Goal: Task Accomplishment & Management: Use online tool/utility

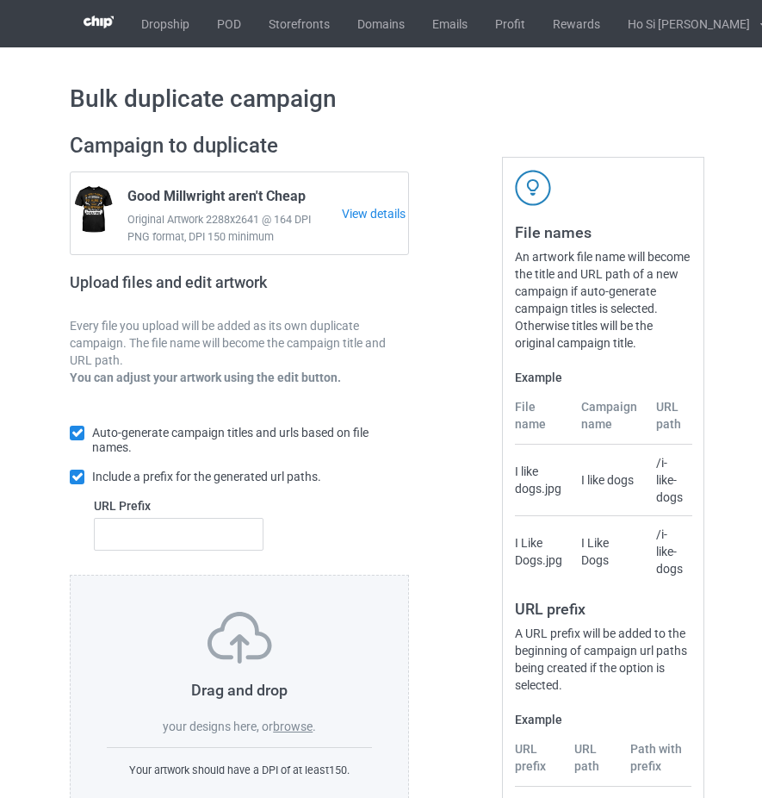
scroll to position [135, 0]
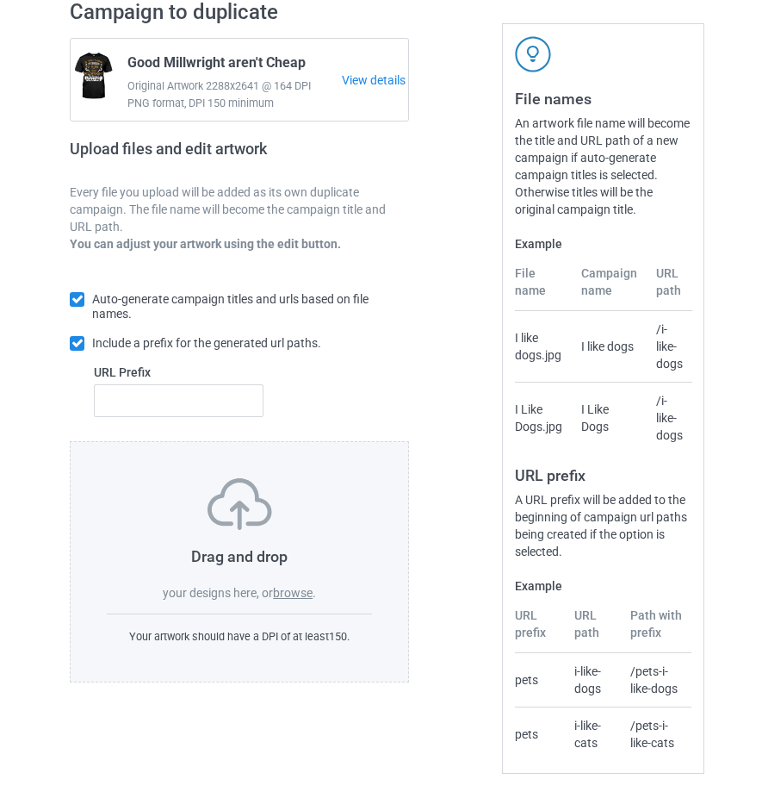
click at [293, 592] on label "browse" at bounding box center [293, 593] width 40 height 14
click at [0, 0] on input "browse" at bounding box center [0, 0] width 0 height 0
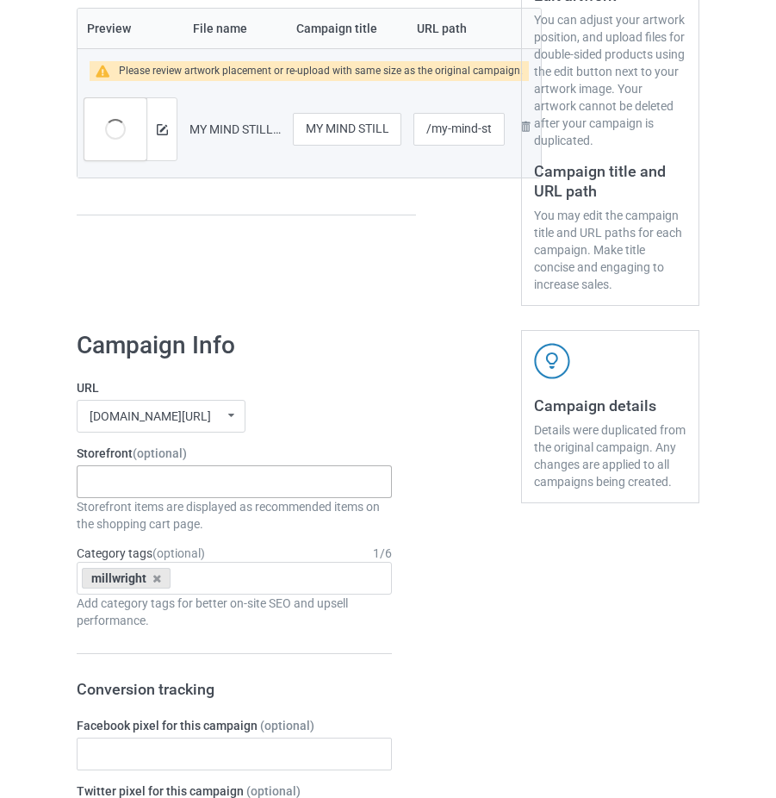
scroll to position [221, 0]
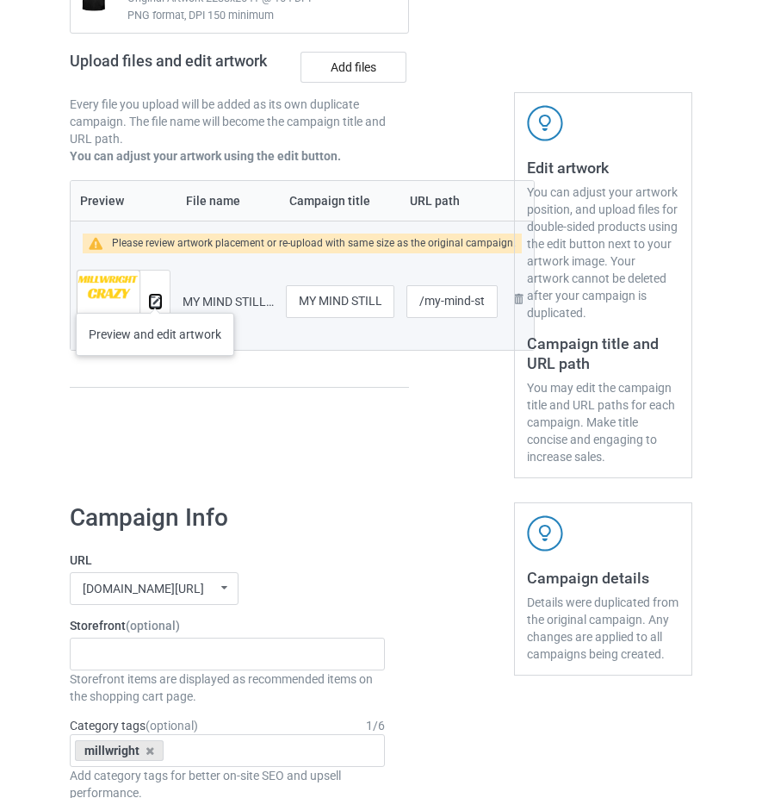
click at [155, 296] on img at bounding box center [155, 301] width 11 height 11
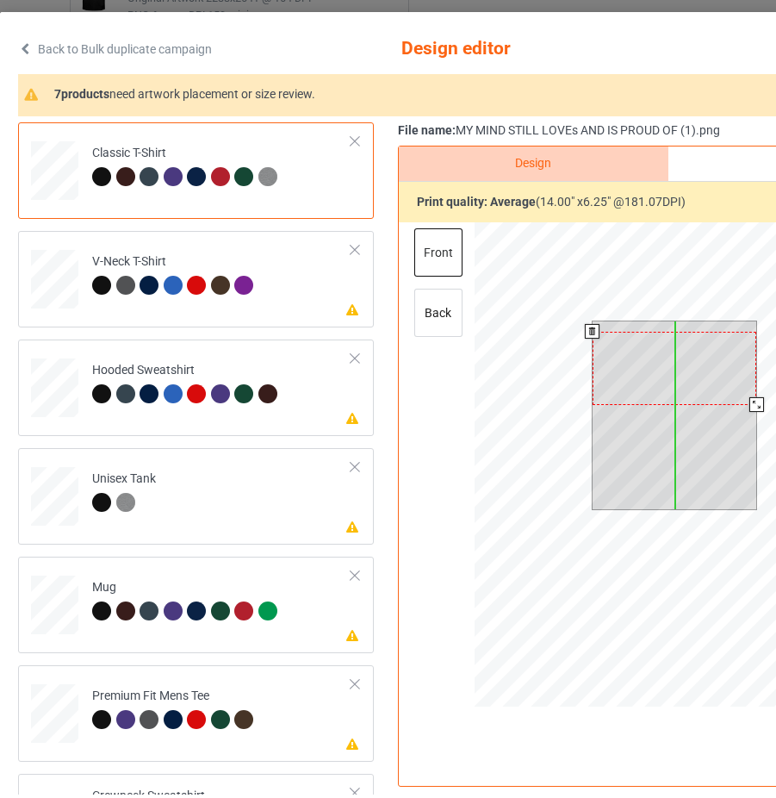
drag, startPoint x: 694, startPoint y: 365, endPoint x: 692, endPoint y: 376, distance: 10.5
click at [692, 376] on div at bounding box center [675, 368] width 165 height 73
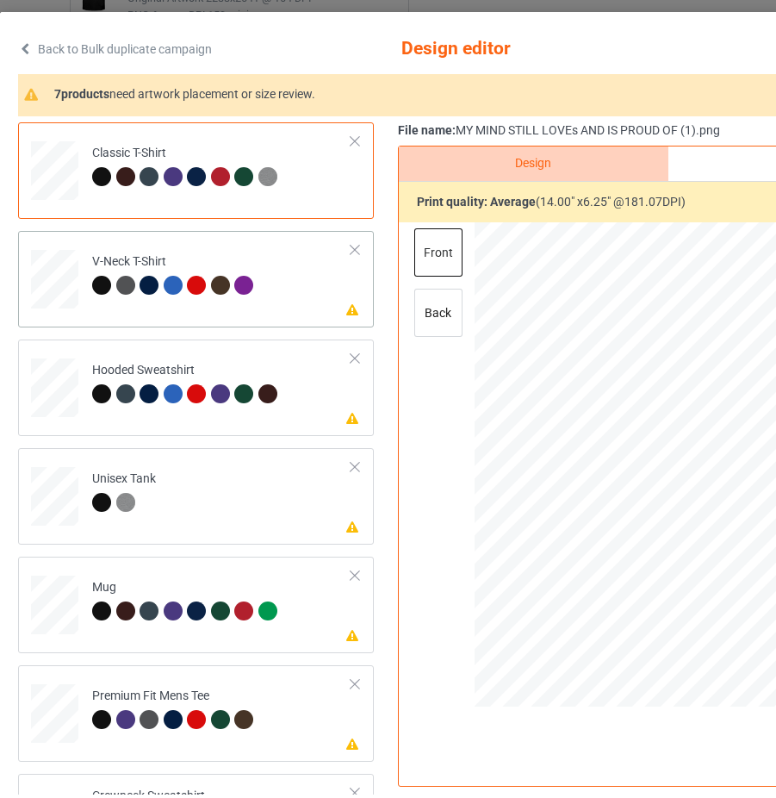
click at [323, 312] on td "Please review artwork placement V-Neck T-Shirt" at bounding box center [222, 276] width 278 height 76
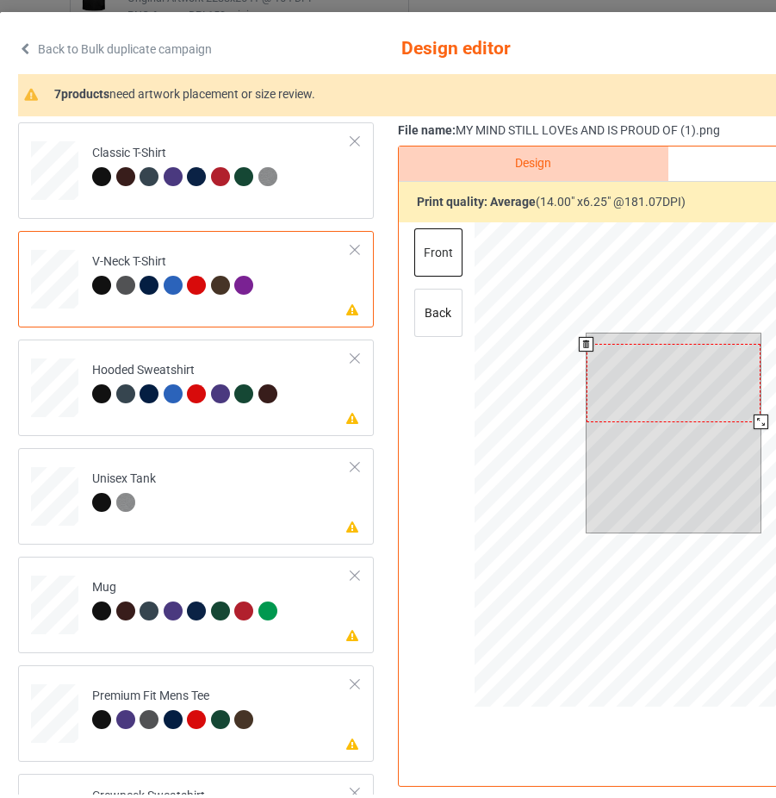
click at [651, 376] on div at bounding box center [674, 383] width 175 height 78
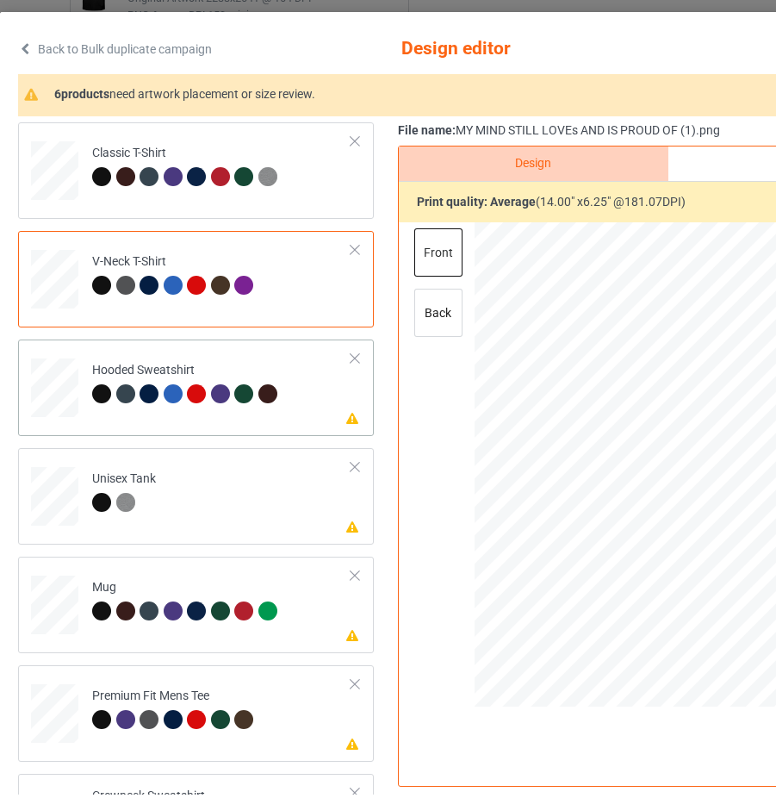
click at [345, 417] on icon at bounding box center [352, 417] width 15 height 12
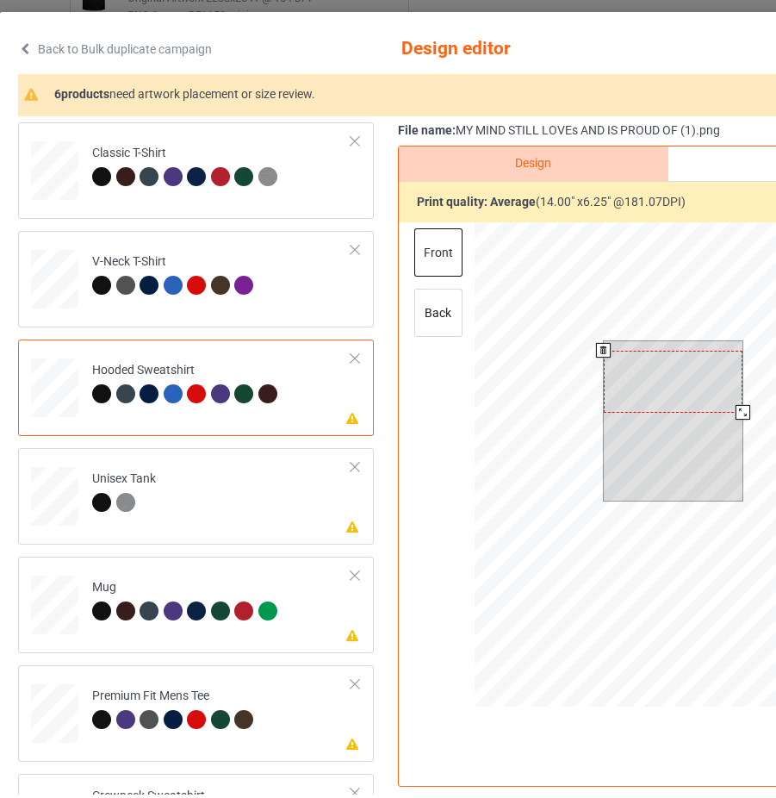
click at [643, 382] on div at bounding box center [674, 382] width 140 height 62
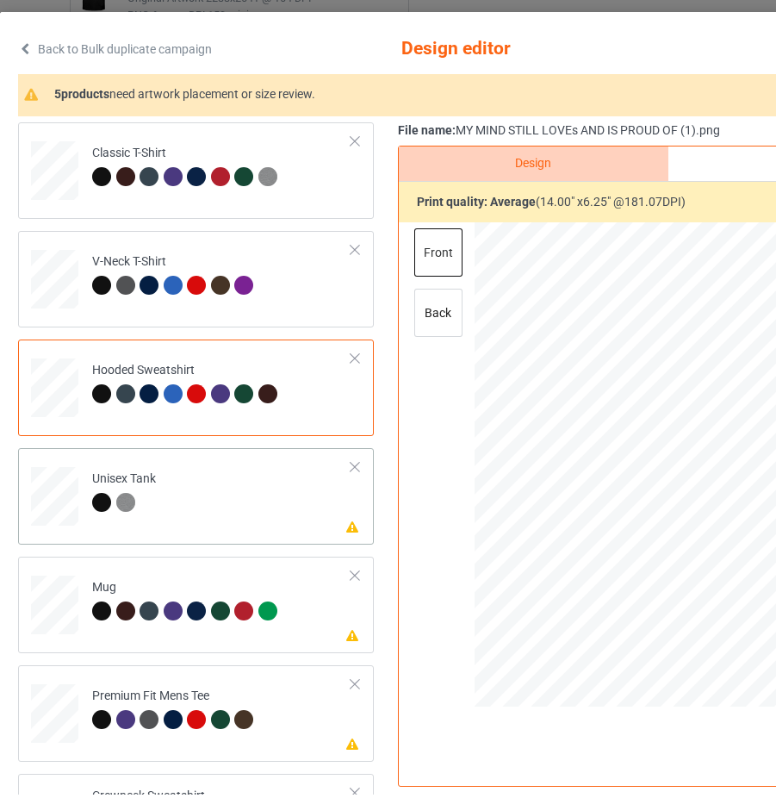
click at [296, 519] on td "Please review artwork placement Unisex Tank" at bounding box center [222, 493] width 278 height 76
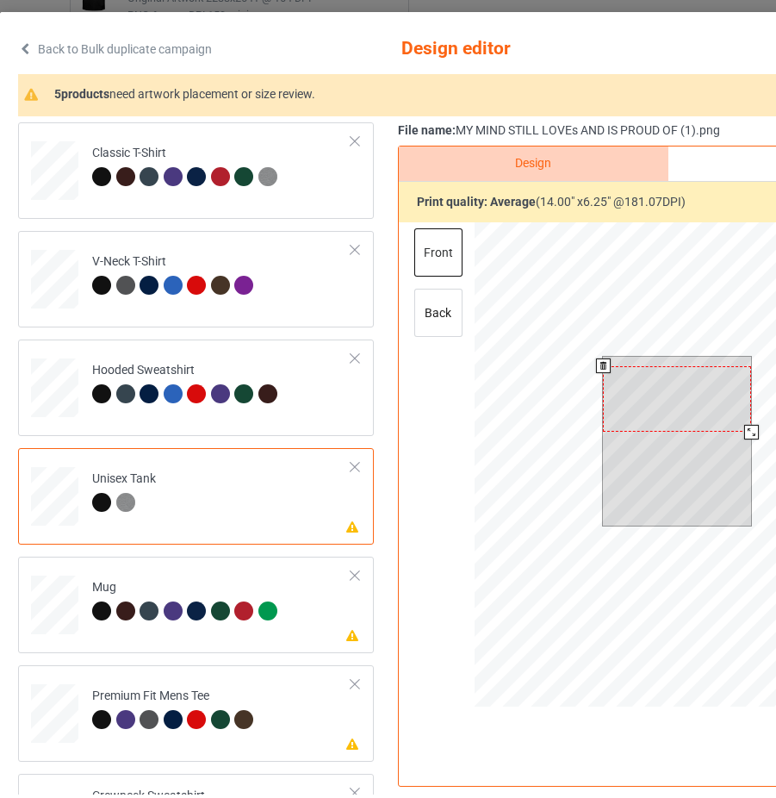
click at [638, 383] on div at bounding box center [677, 399] width 148 height 66
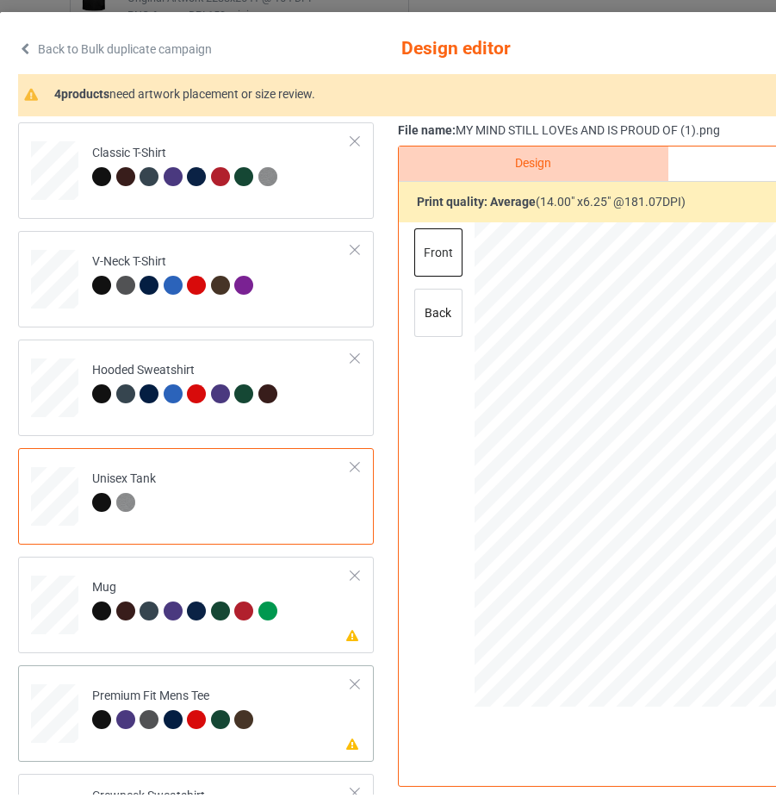
scroll to position [184, 0]
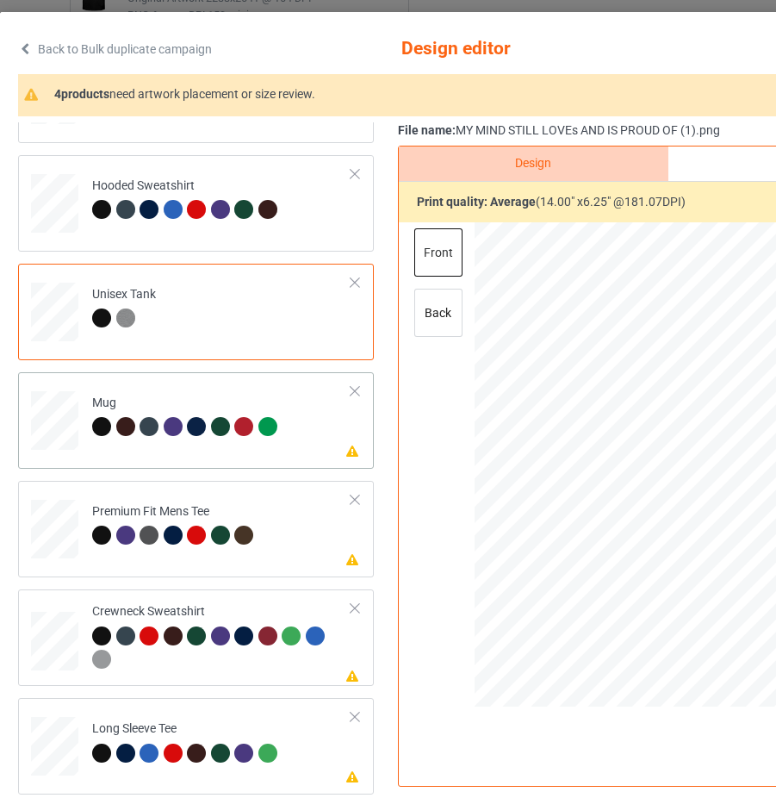
click at [328, 465] on div "Please review artwork placement Mug" at bounding box center [196, 420] width 356 height 96
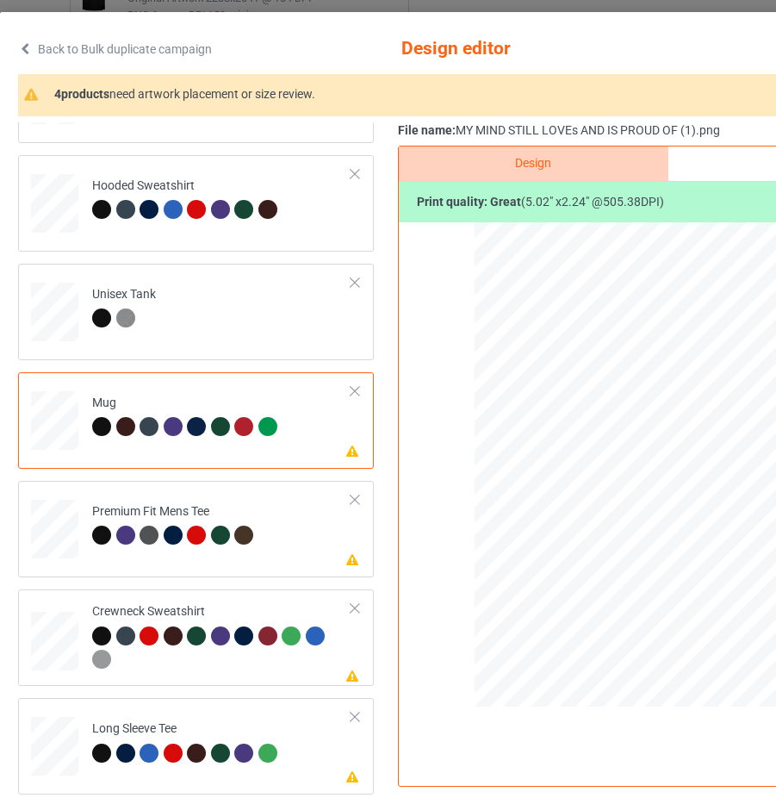
click at [349, 391] on div at bounding box center [355, 391] width 12 height 12
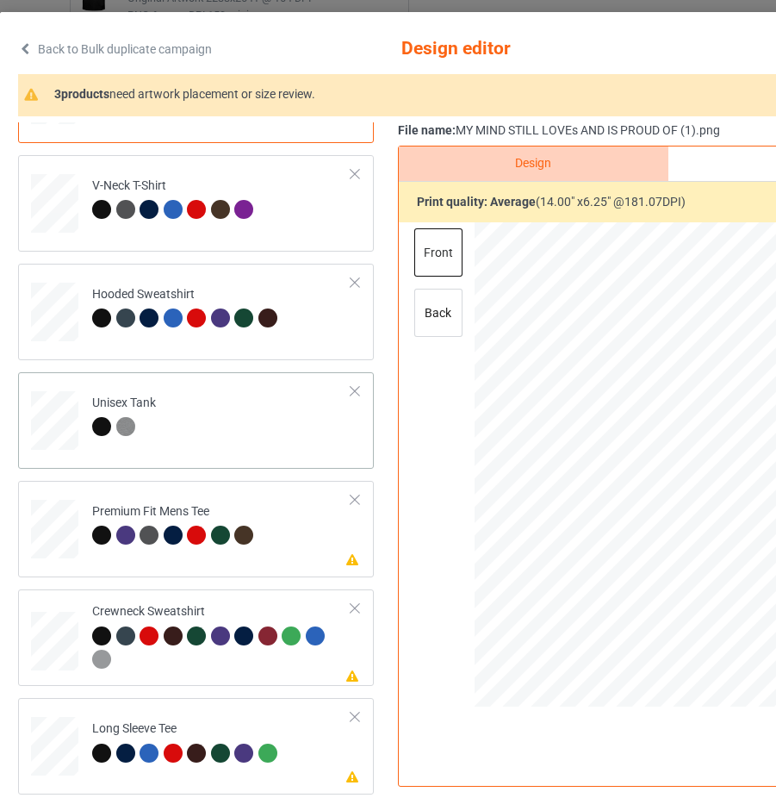
click at [283, 444] on td "Unisex Tank" at bounding box center [222, 417] width 278 height 76
click at [324, 535] on td "Please review artwork placement Premium Fit Mens Tee" at bounding box center [222, 526] width 278 height 76
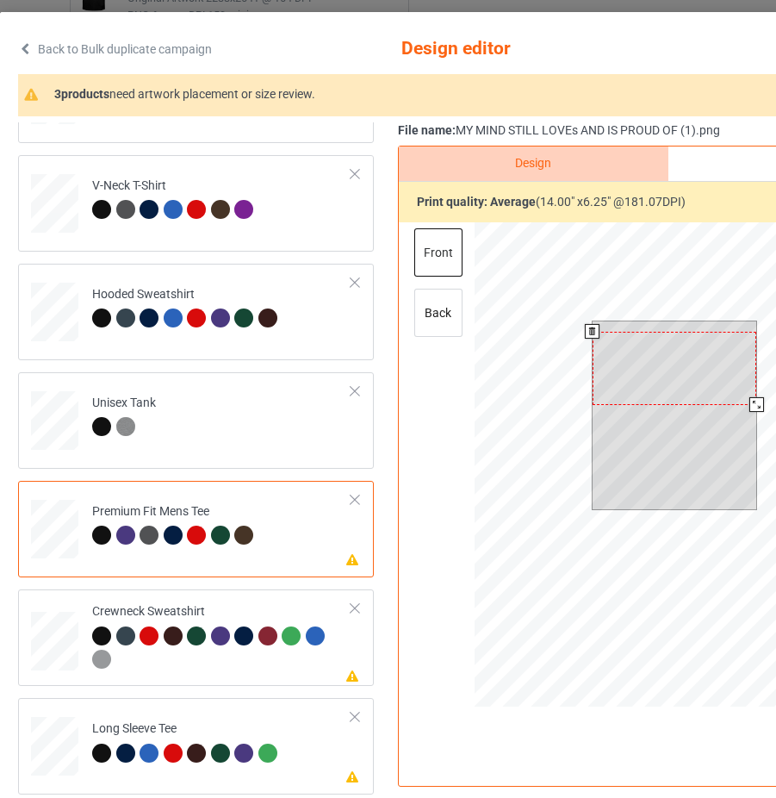
click at [669, 400] on div at bounding box center [675, 368] width 165 height 73
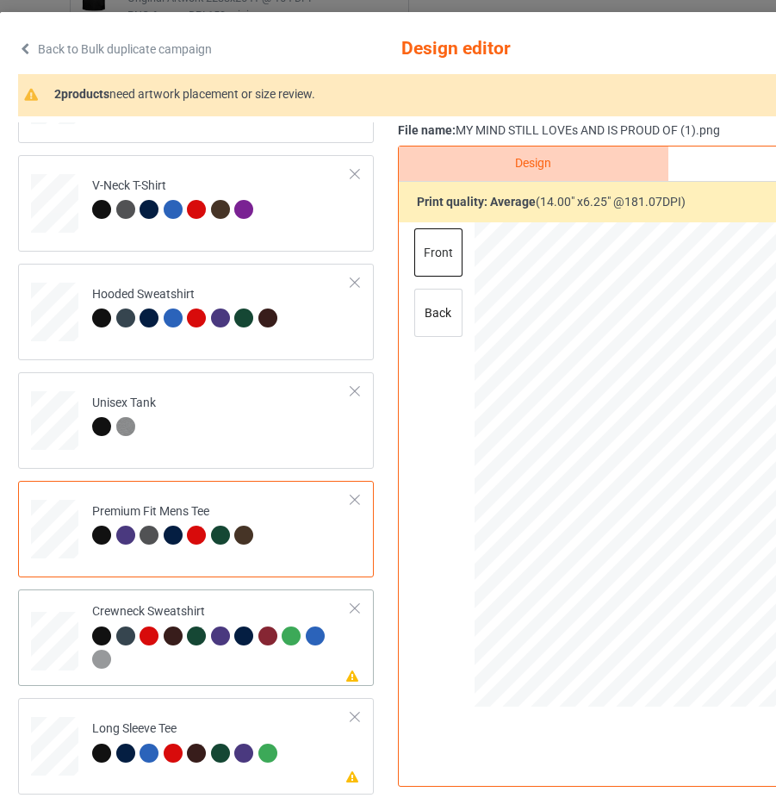
click at [332, 659] on div at bounding box center [221, 649] width 259 height 47
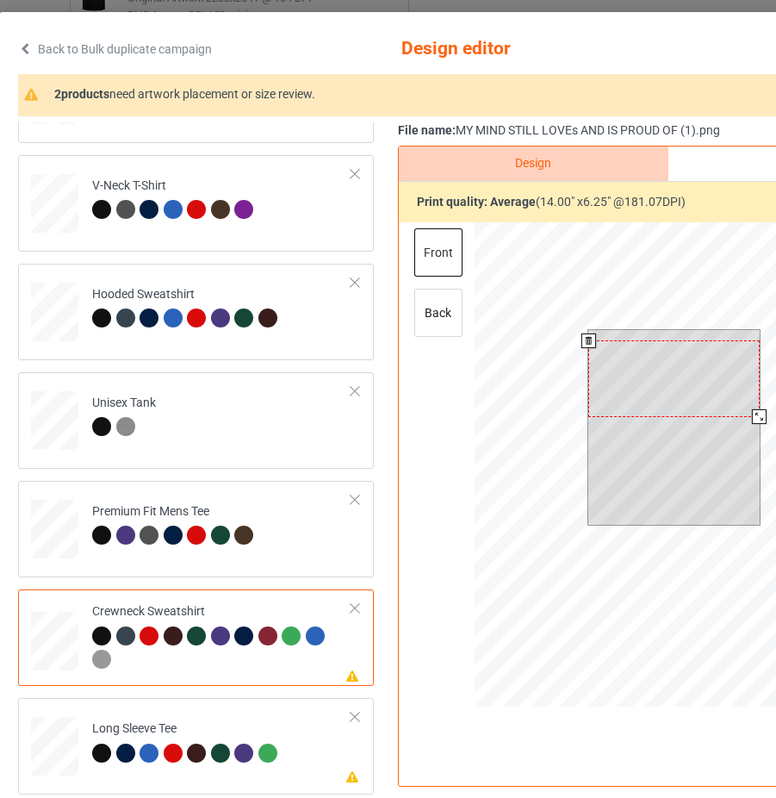
click at [620, 408] on div at bounding box center [673, 378] width 171 height 77
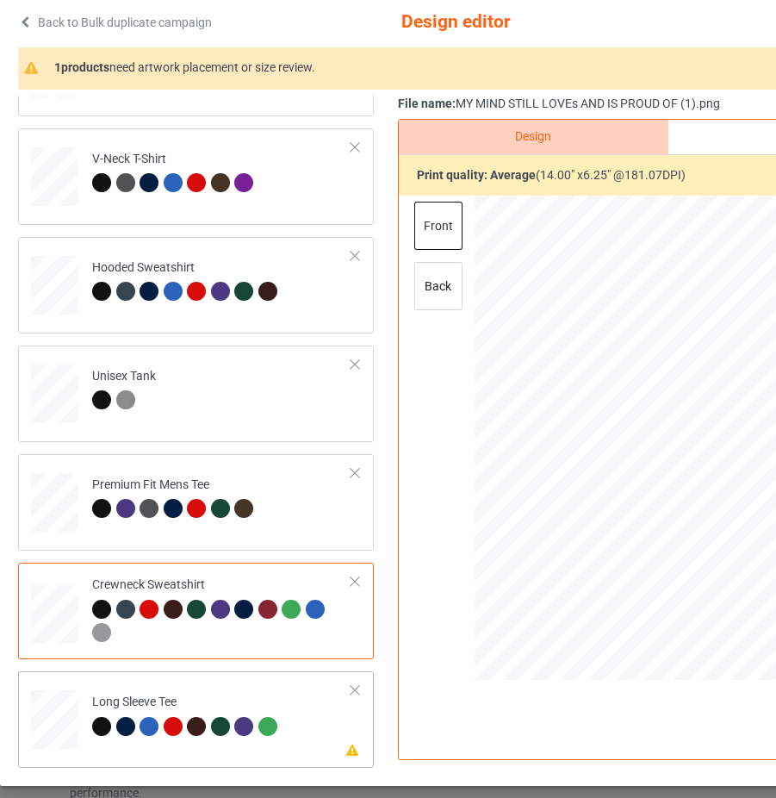
drag, startPoint x: 308, startPoint y: 721, endPoint x: 324, endPoint y: 713, distance: 17.3
click at [309, 721] on td "Please review artwork placement Long Sleeve Tee" at bounding box center [222, 716] width 278 height 76
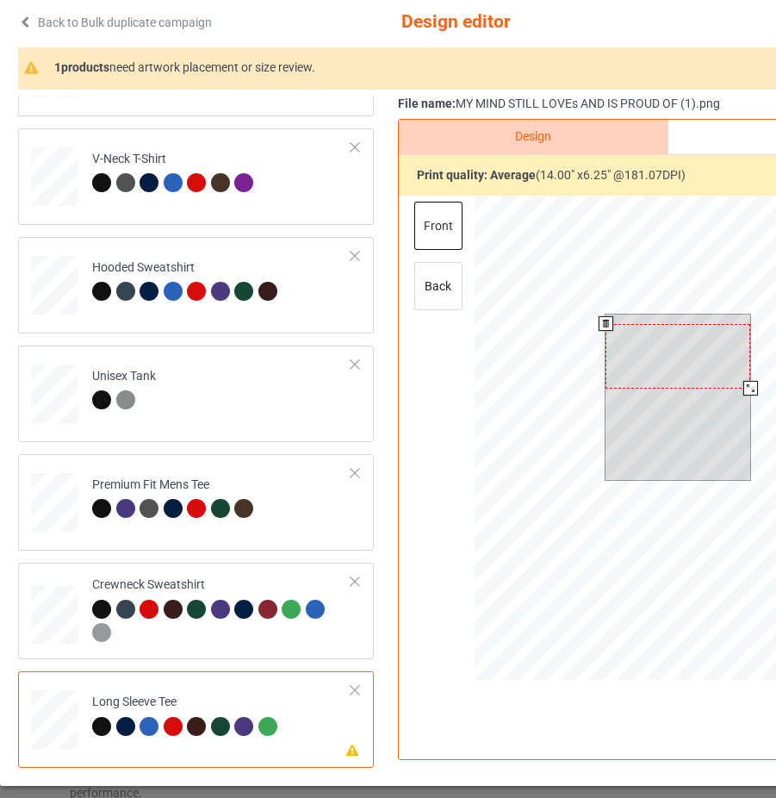
click at [641, 360] on div at bounding box center [678, 356] width 145 height 65
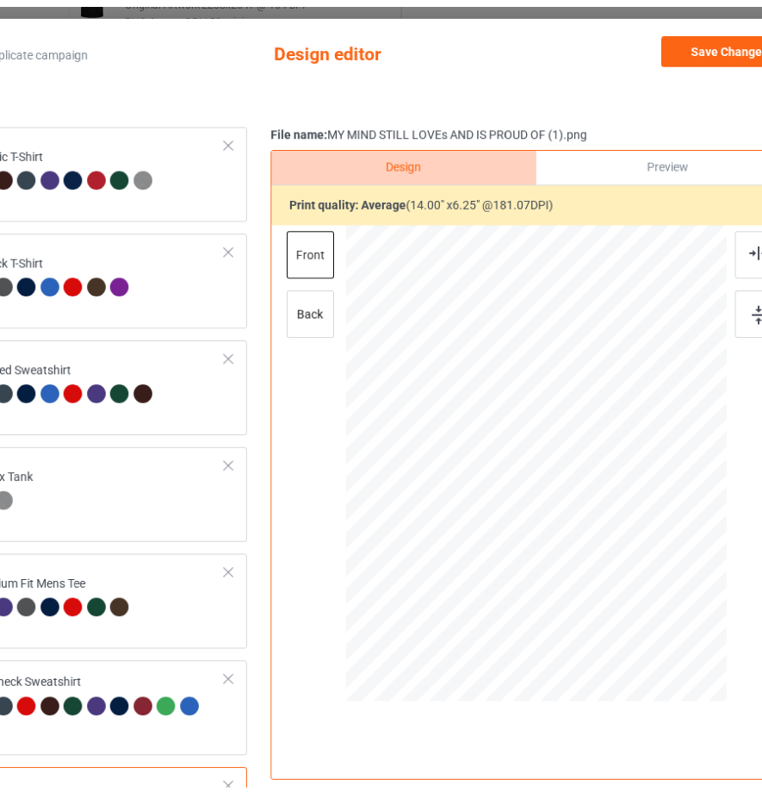
scroll to position [0, 194]
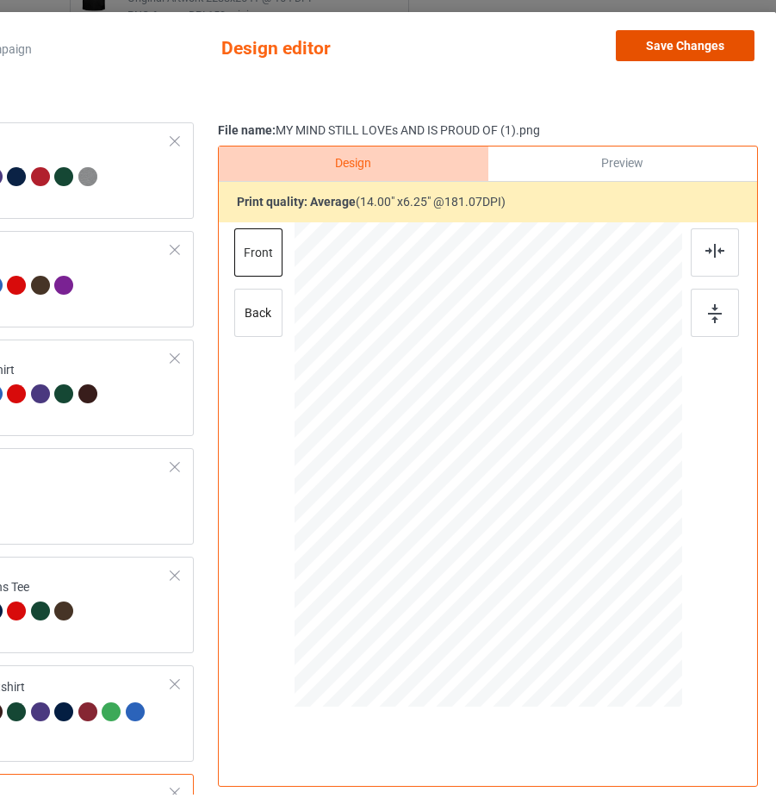
click at [678, 50] on button "Save Changes" at bounding box center [685, 45] width 139 height 31
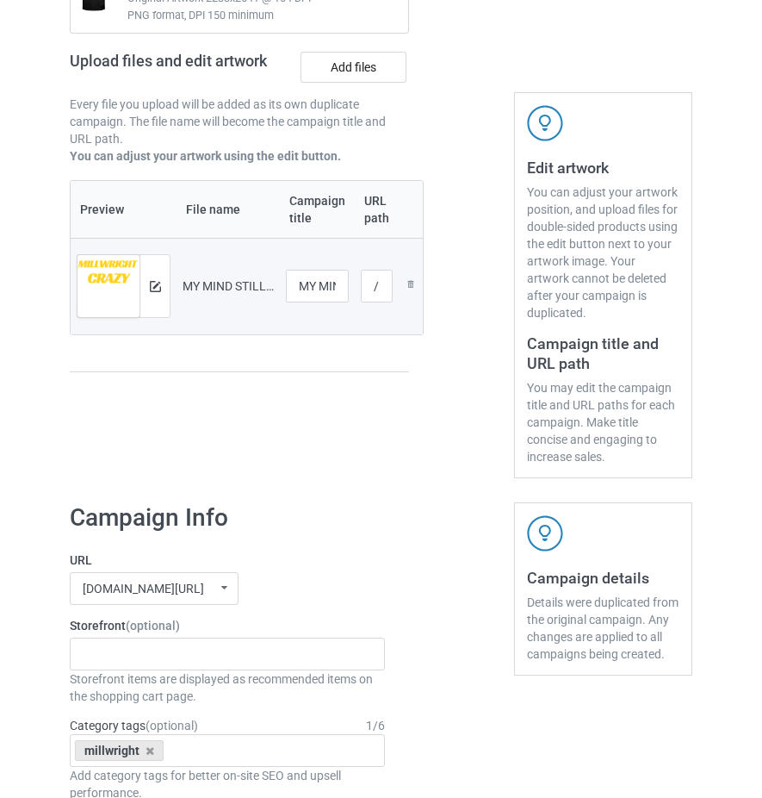
click at [230, 289] on div "MY MIND STILL LOVEs AND IS PROUD OF (1).png" at bounding box center [228, 285] width 91 height 17
drag, startPoint x: 320, startPoint y: 285, endPoint x: 341, endPoint y: 288, distance: 21.7
click at [346, 289] on input "MY MIND STILL LOVEs AND IS PROUD OF (1)" at bounding box center [317, 286] width 63 height 33
click at [339, 287] on input "MY MIND STILL LOVEs AND IS PROUD OF (1)" at bounding box center [317, 286] width 63 height 33
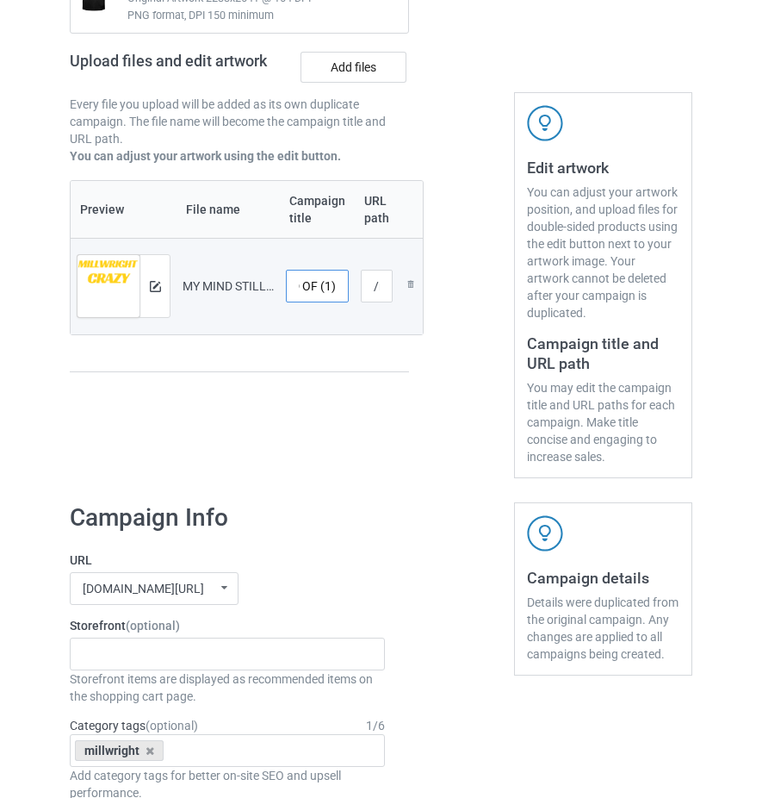
scroll to position [0, 0]
drag, startPoint x: 339, startPoint y: 286, endPoint x: 233, endPoint y: 310, distance: 108.7
click at [233, 310] on tr "Preview and edit artwork MY MIND STILL LOVEs AND IS PROUD OF (1).png MY MIND ST…" at bounding box center [247, 286] width 352 height 96
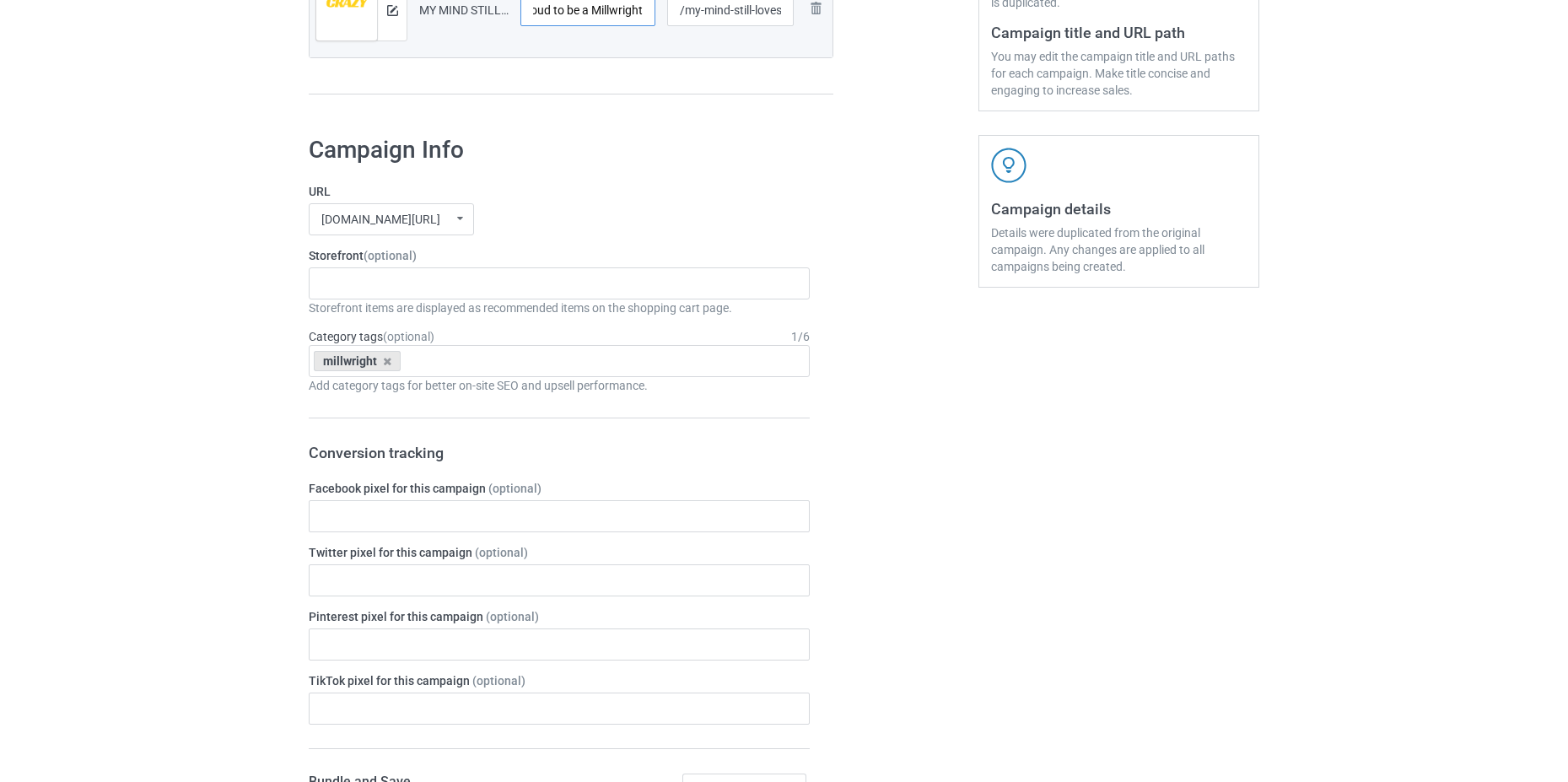
scroll to position [301, 0]
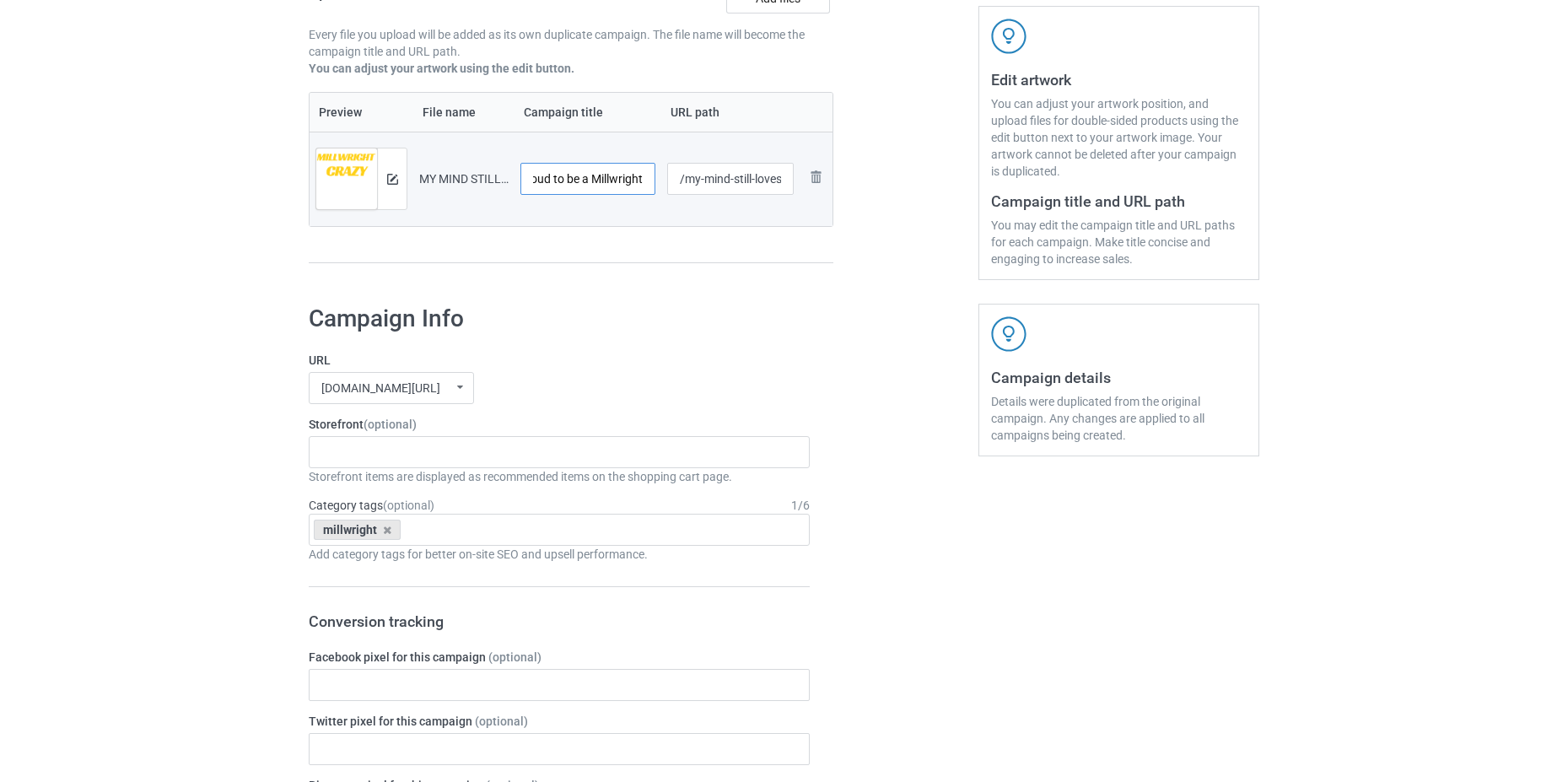
type input "proud to be a Millwright"
drag, startPoint x: 722, startPoint y: 180, endPoint x: 791, endPoint y: 185, distance: 69.2
click at [791, 185] on input "/my-mind-still-loves-and-is-proud-of-1" at bounding box center [730, 178] width 127 height 32
click at [783, 185] on input "/my-mind-still-loves-and-is-proud-of-1" at bounding box center [730, 178] width 127 height 32
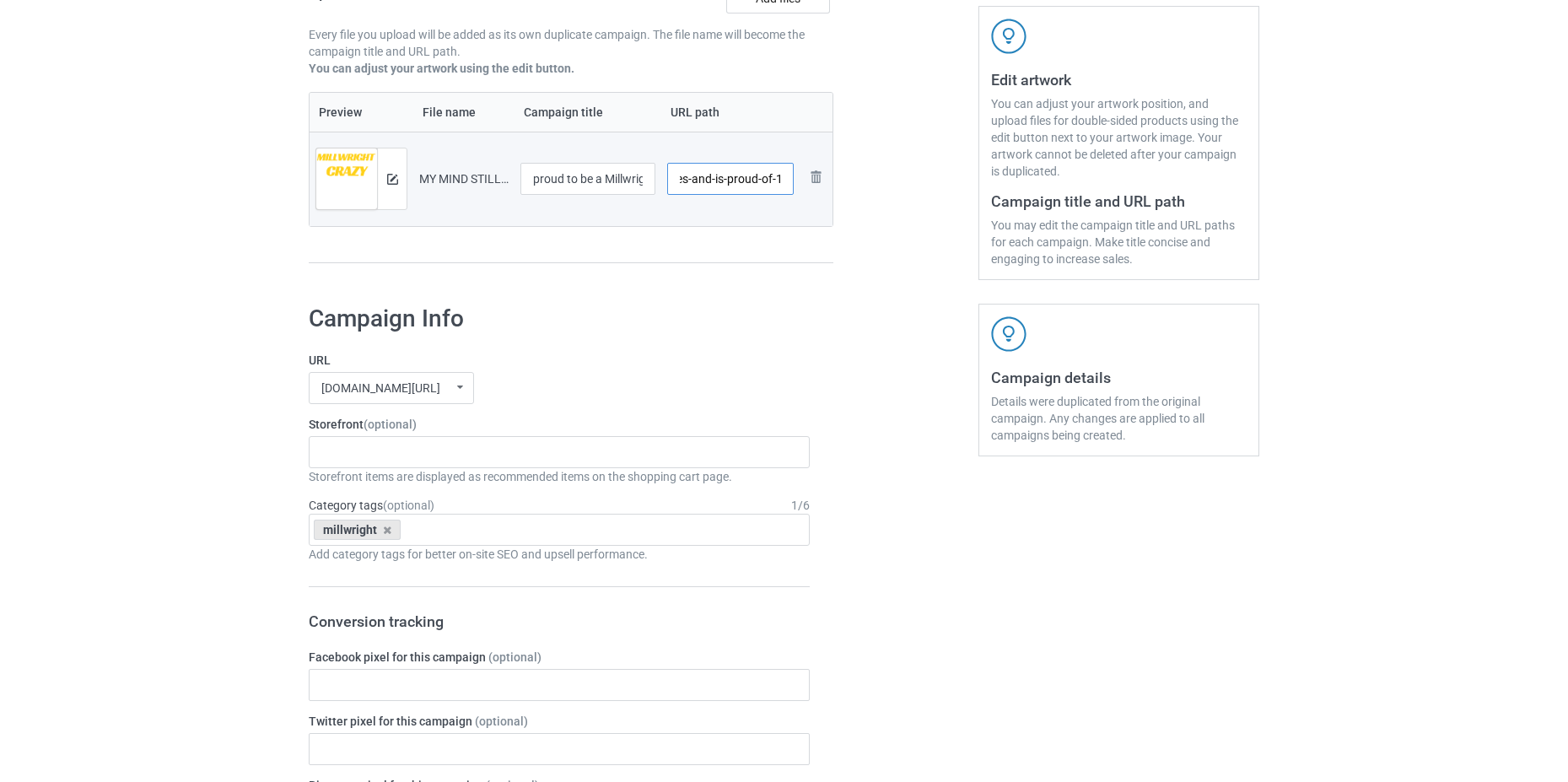
drag, startPoint x: 787, startPoint y: 178, endPoint x: 774, endPoint y: 192, distance: 19.1
click at [774, 192] on input "/my-mind-still-loves-and-is-proud-of-1" at bounding box center [730, 178] width 127 height 32
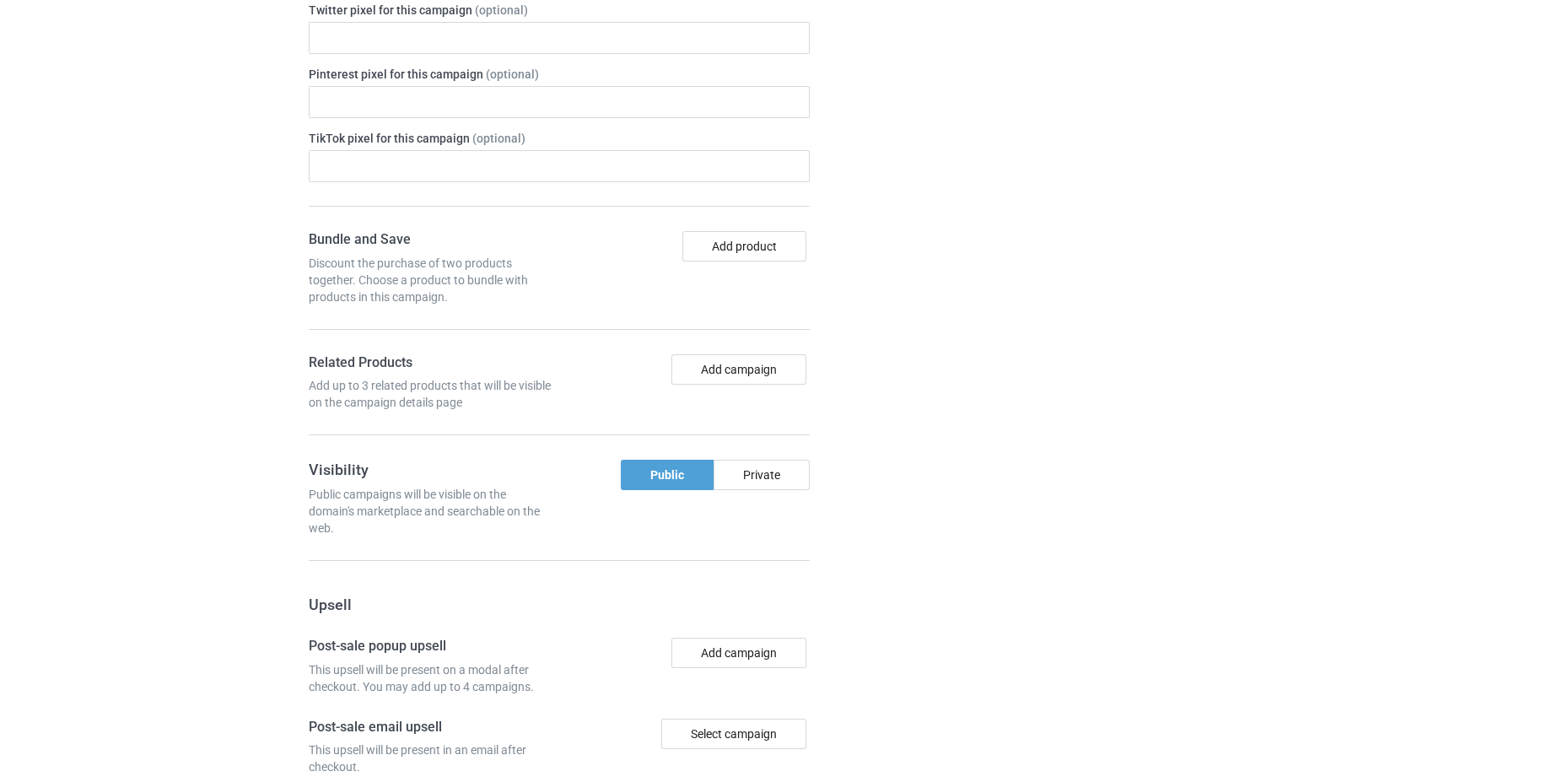
scroll to position [1384, 0]
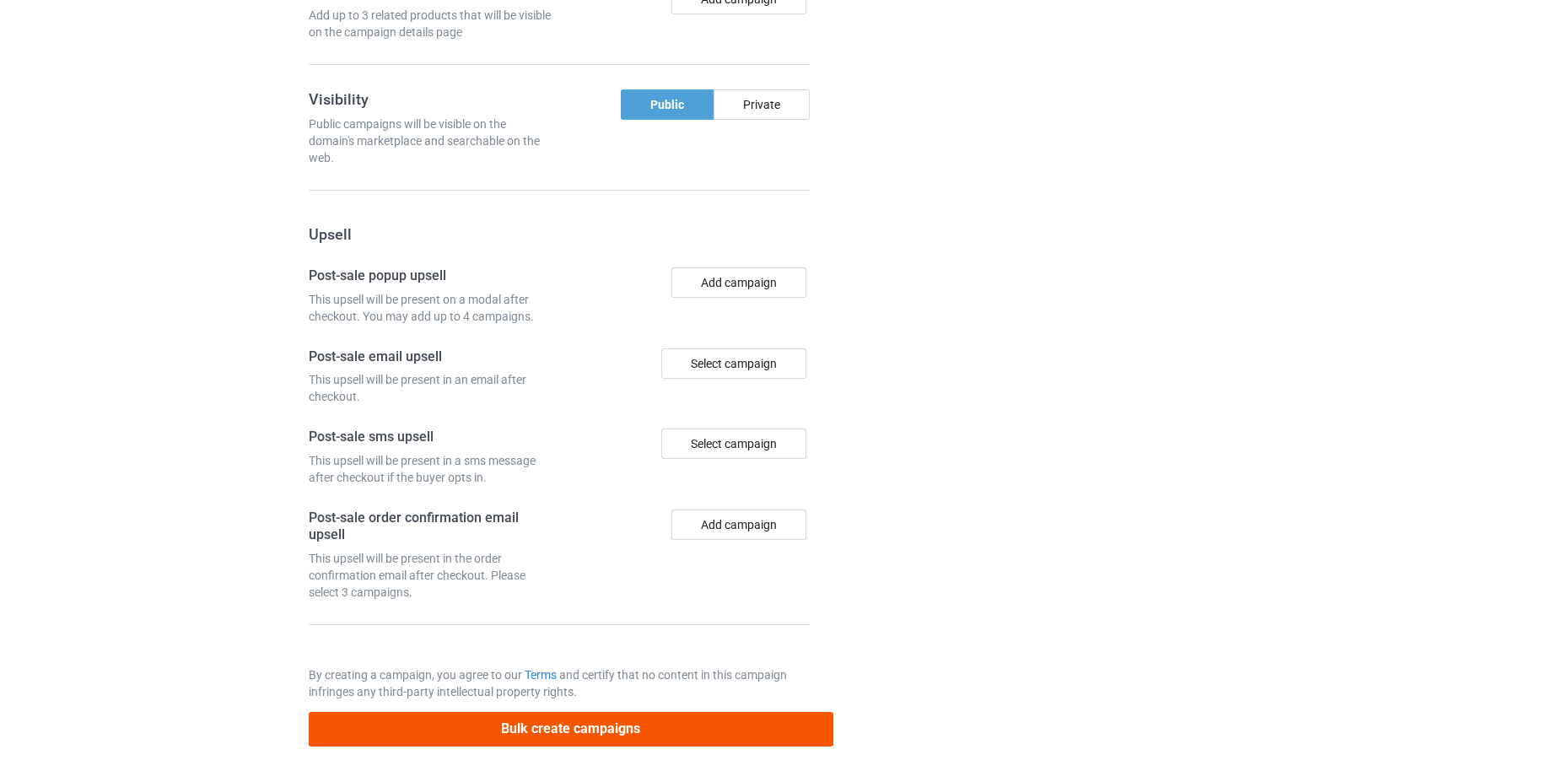
type input "/my-mind-still-loves-and-is-proud-of-millwright"
click at [595, 734] on button "Bulk create campaigns" at bounding box center [571, 728] width 525 height 34
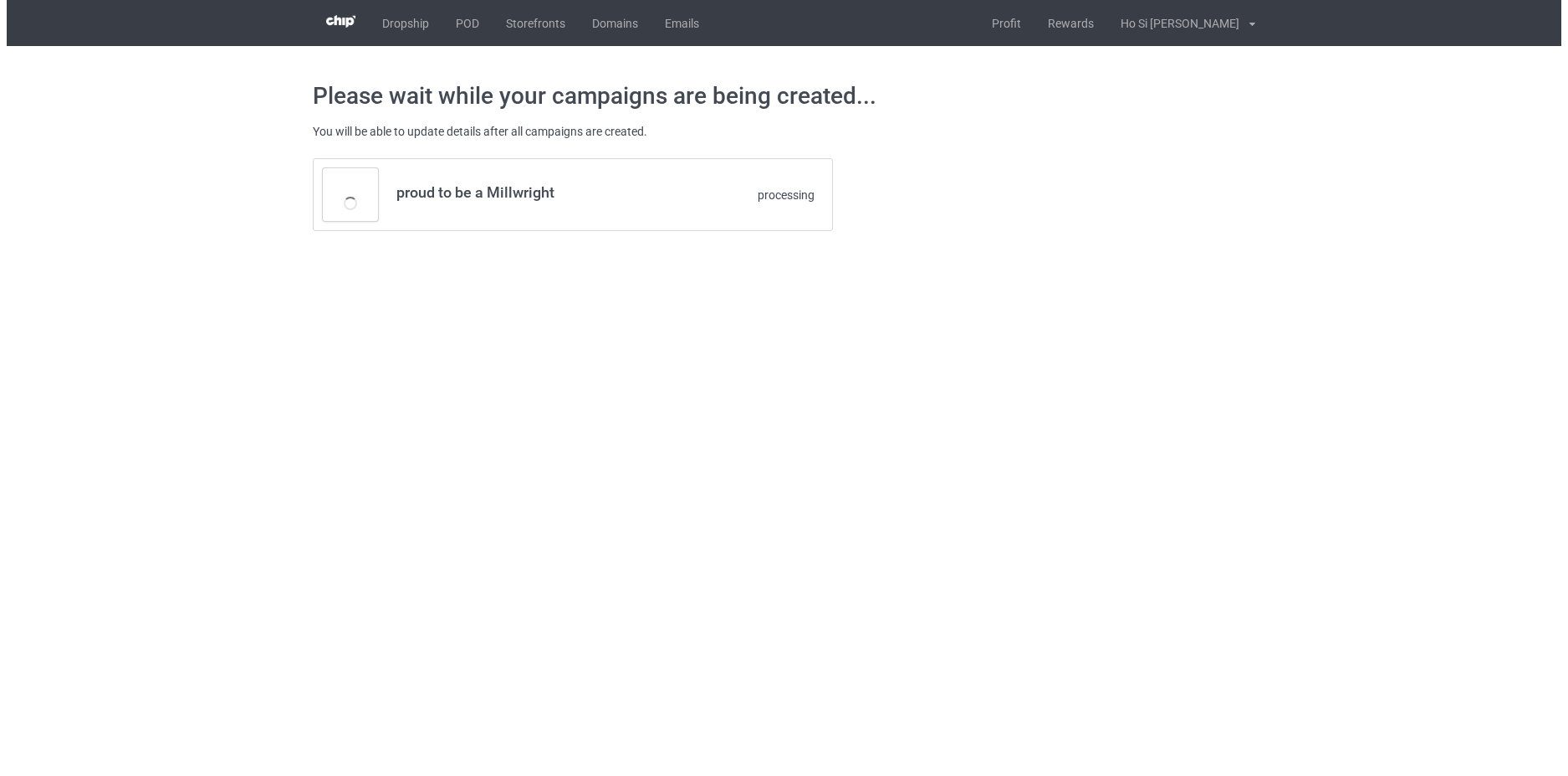
scroll to position [0, 0]
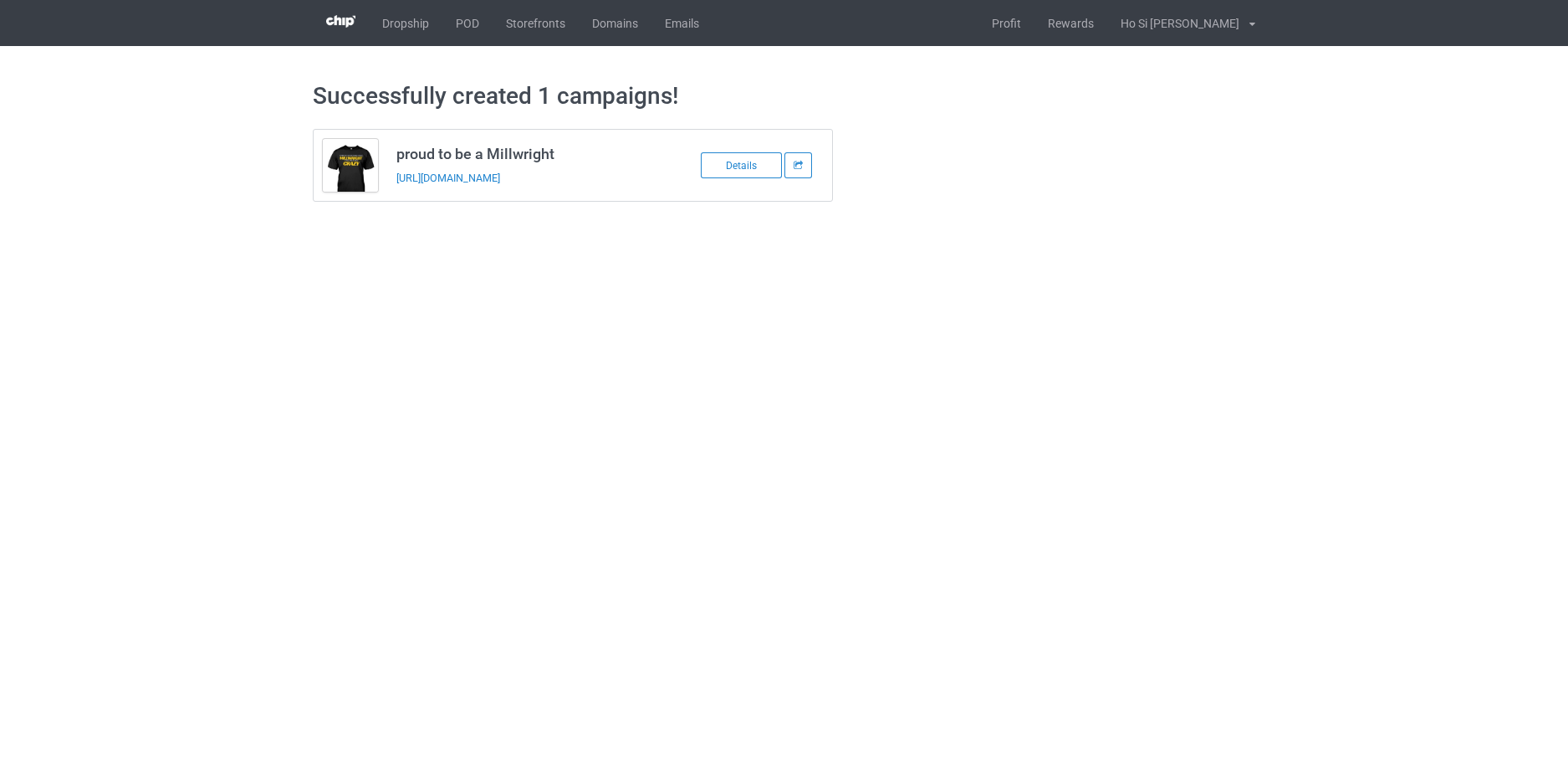
click at [539, 187] on td "proud to be a Millwright [URL][DOMAIN_NAME]" at bounding box center [528, 165] width 283 height 71
click at [500, 179] on link "[URL][DOMAIN_NAME]" at bounding box center [448, 178] width 104 height 13
